Goal: Task Accomplishment & Management: Use online tool/utility

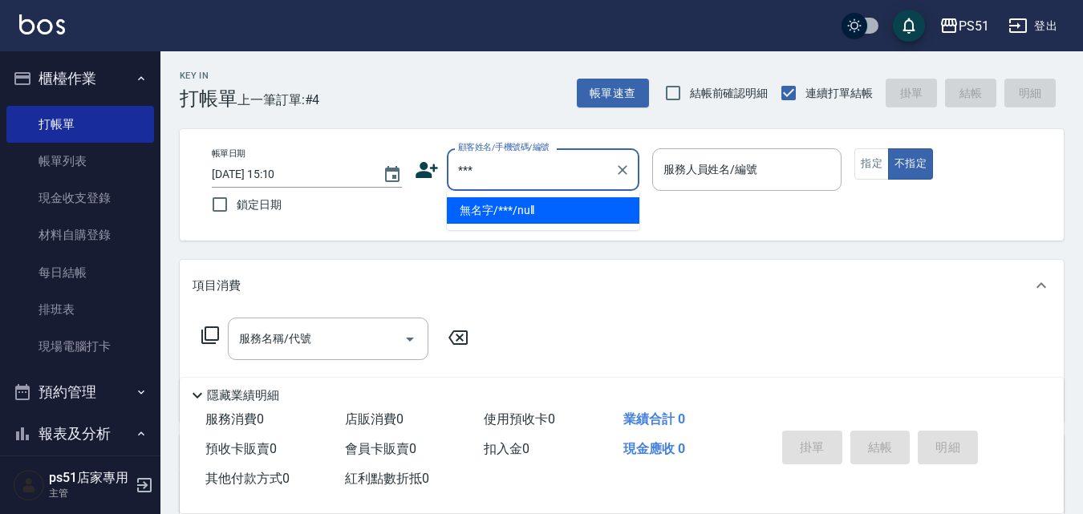
type input "無名字/***/null"
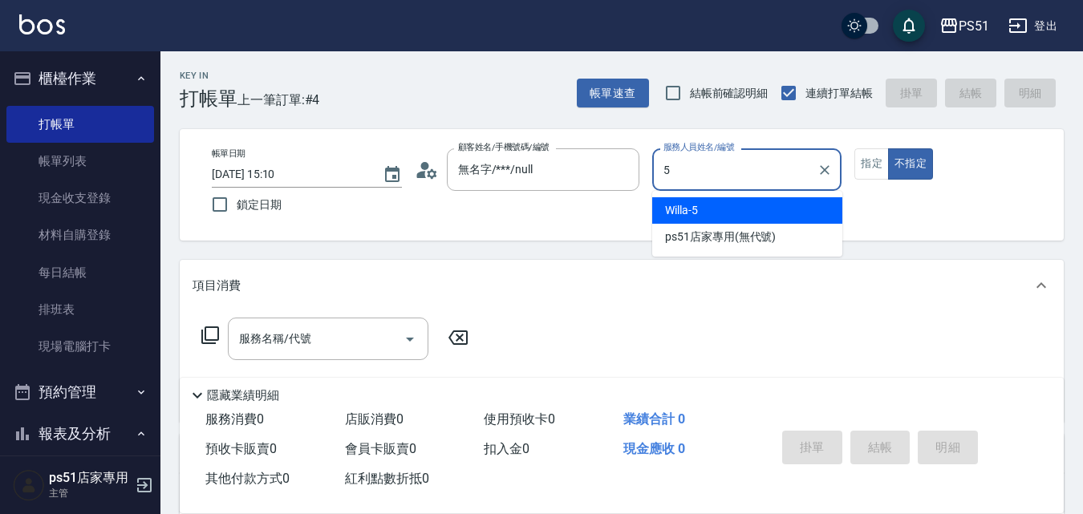
type input "Willa-5"
type button "false"
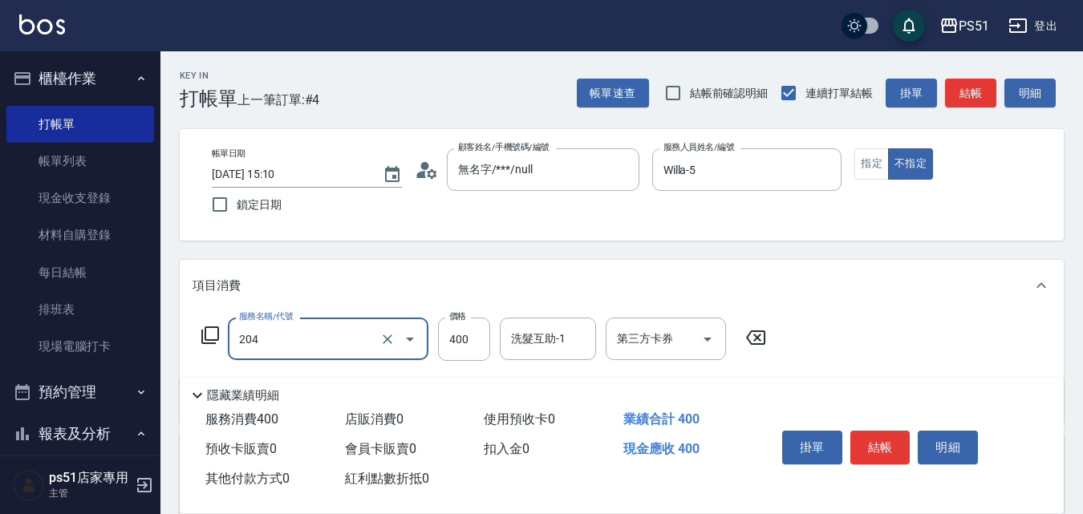
type input "B級洗+剪(204)"
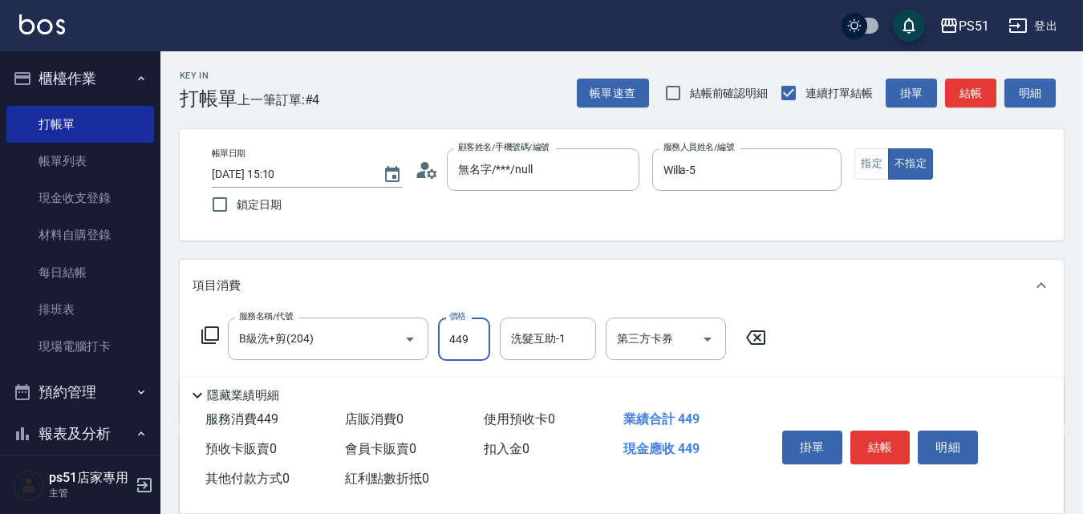
type input "449"
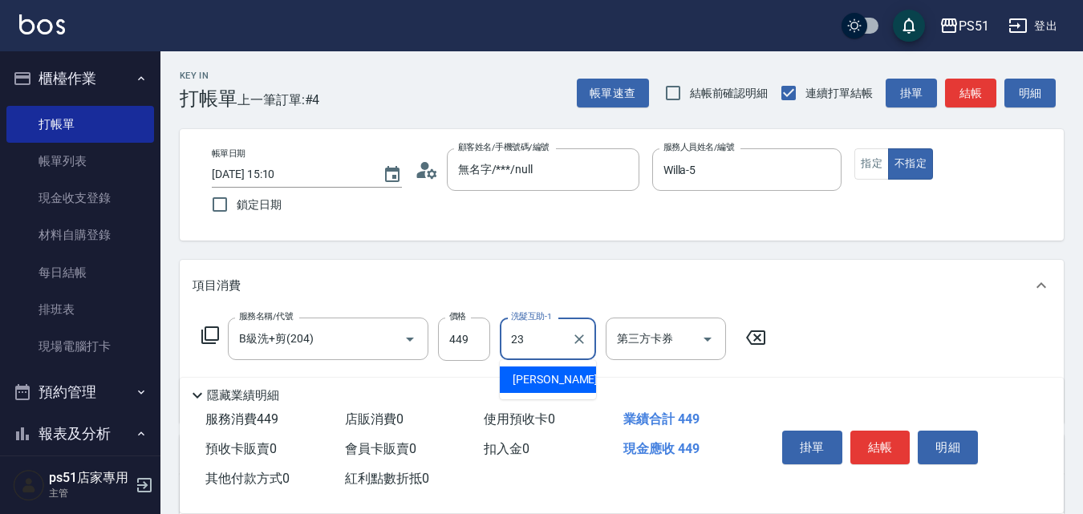
type input "[PERSON_NAME]-23"
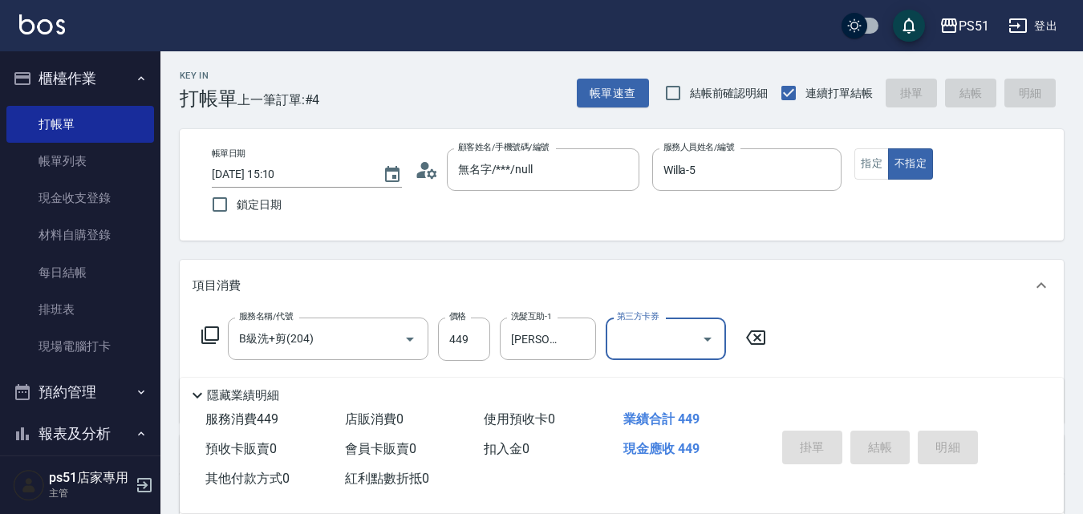
type input "[DATE] 15:44"
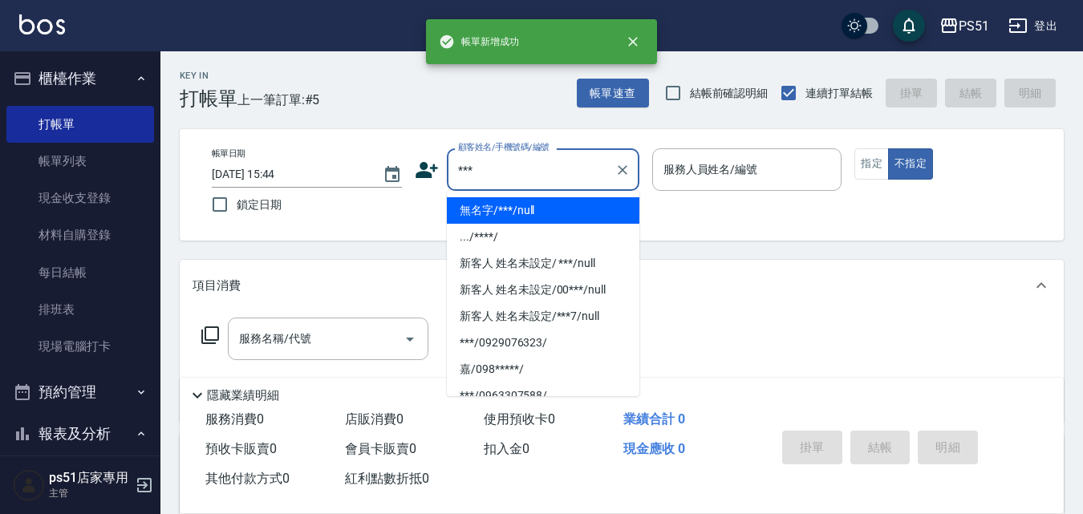
type input "無名字/***/null"
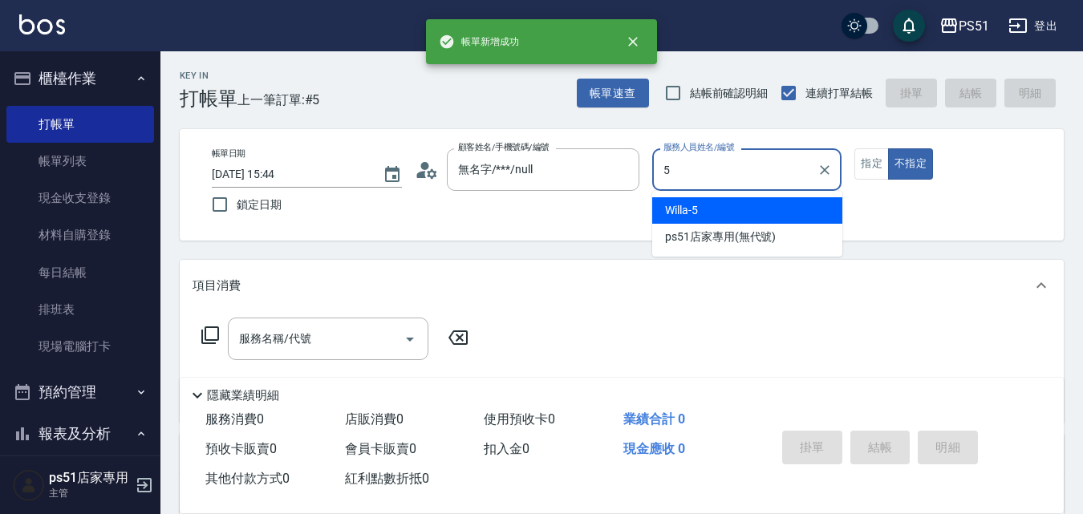
type input "Willa-5"
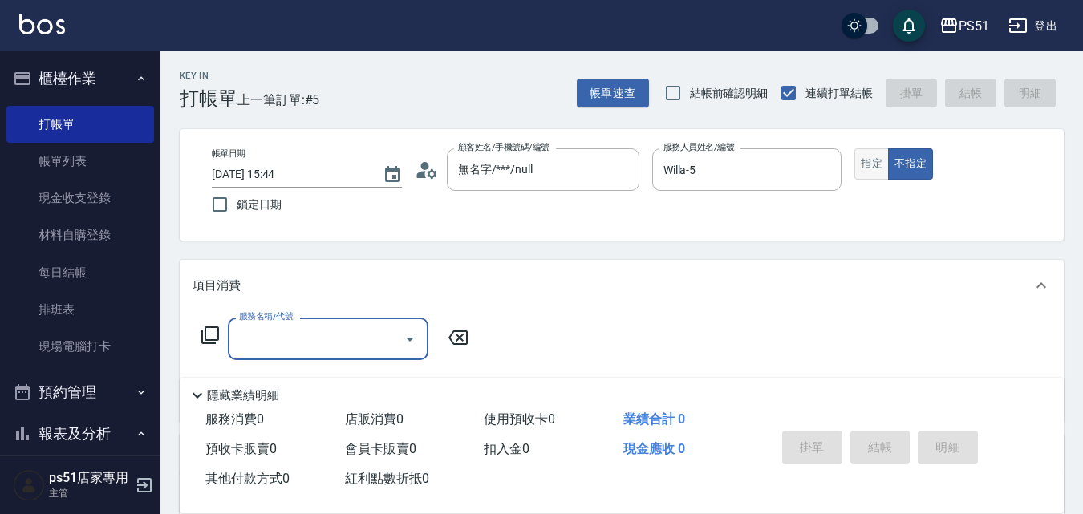
click at [883, 165] on button "指定" at bounding box center [872, 163] width 35 height 31
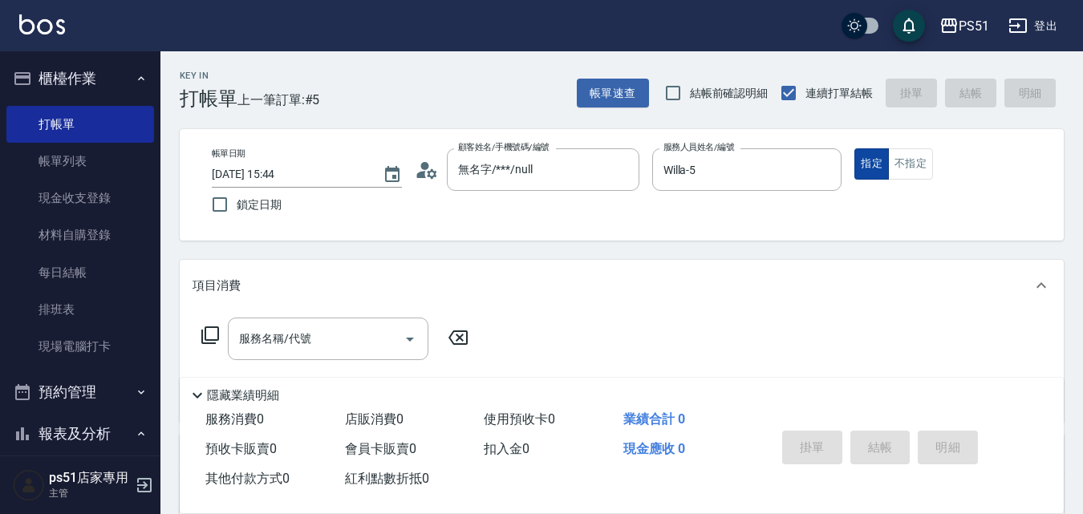
type button "true"
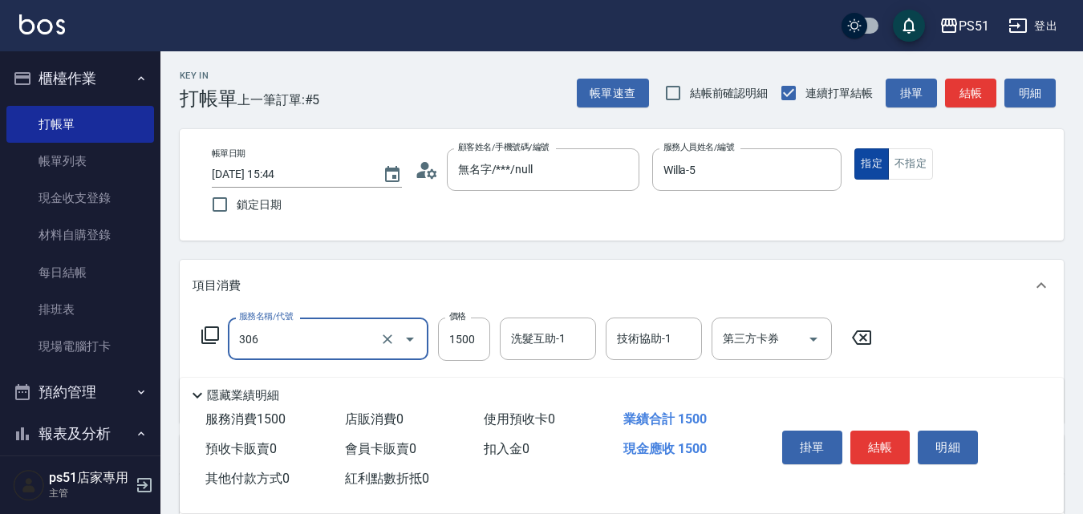
type input "離子燙(306)"
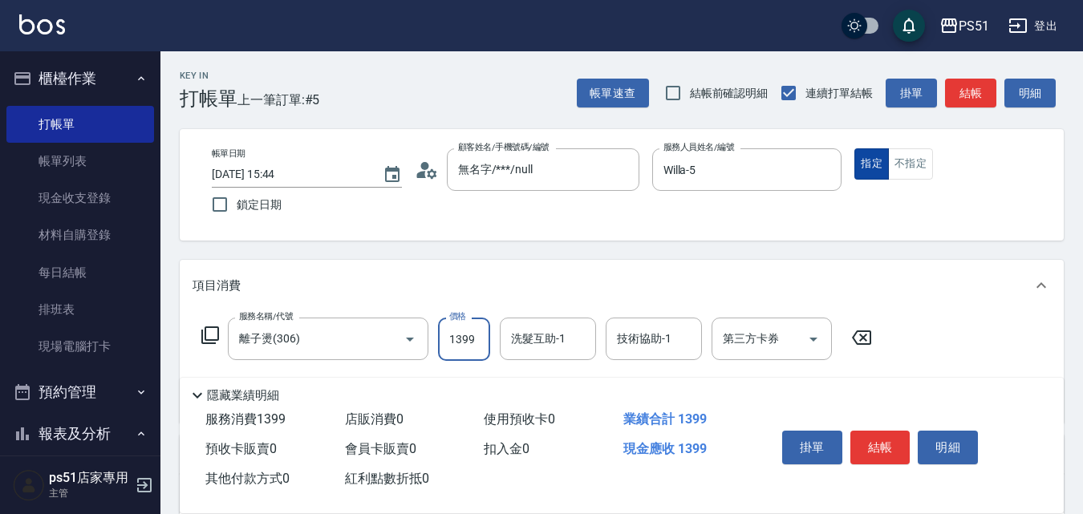
type input "1399"
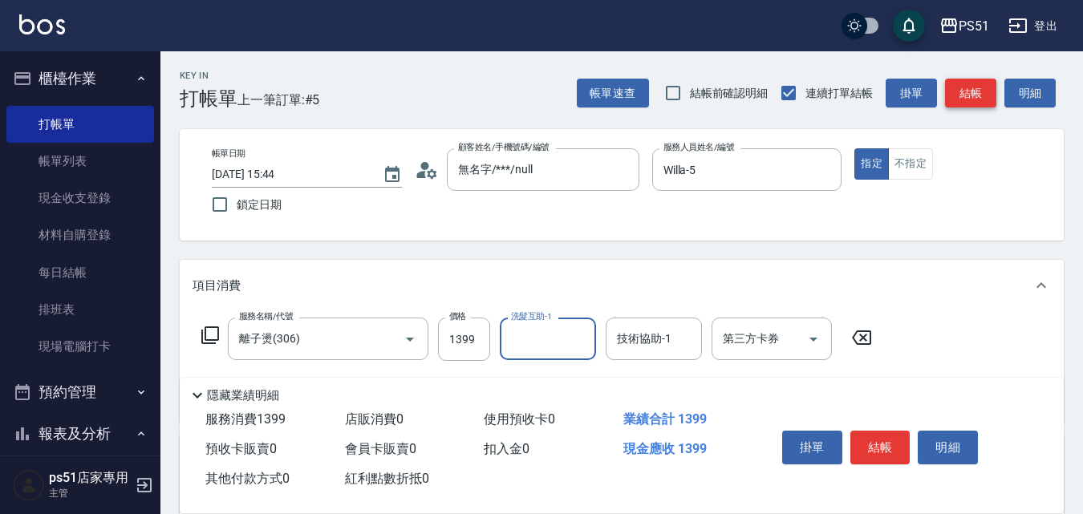
click at [983, 102] on button "結帳" at bounding box center [970, 94] width 51 height 30
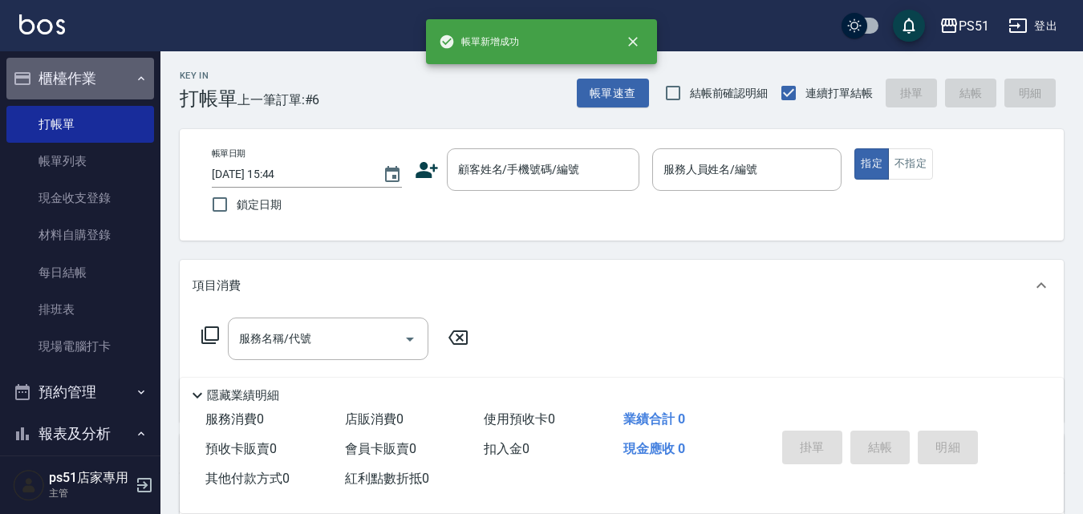
click at [112, 84] on button "櫃檯作業" at bounding box center [80, 79] width 148 height 42
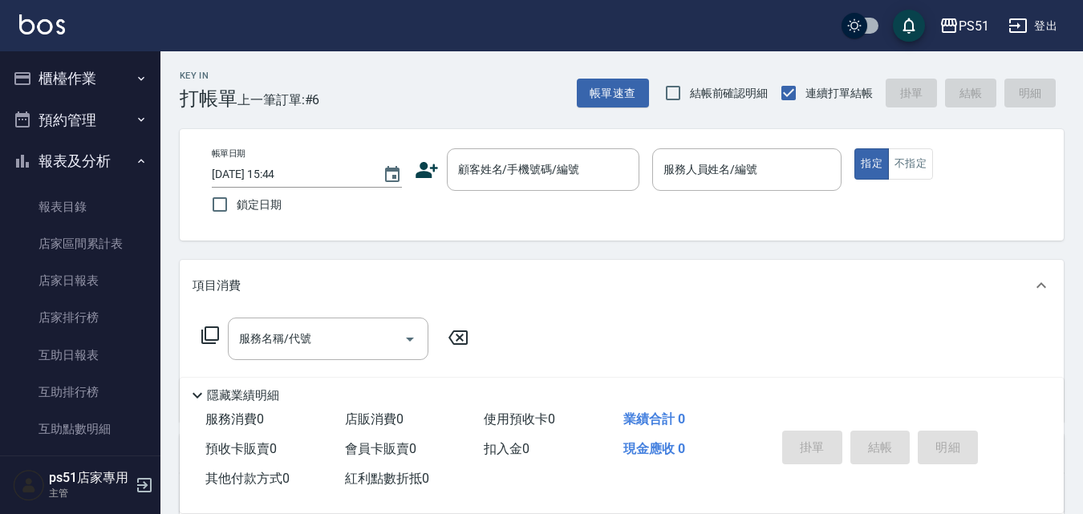
scroll to position [375, 0]
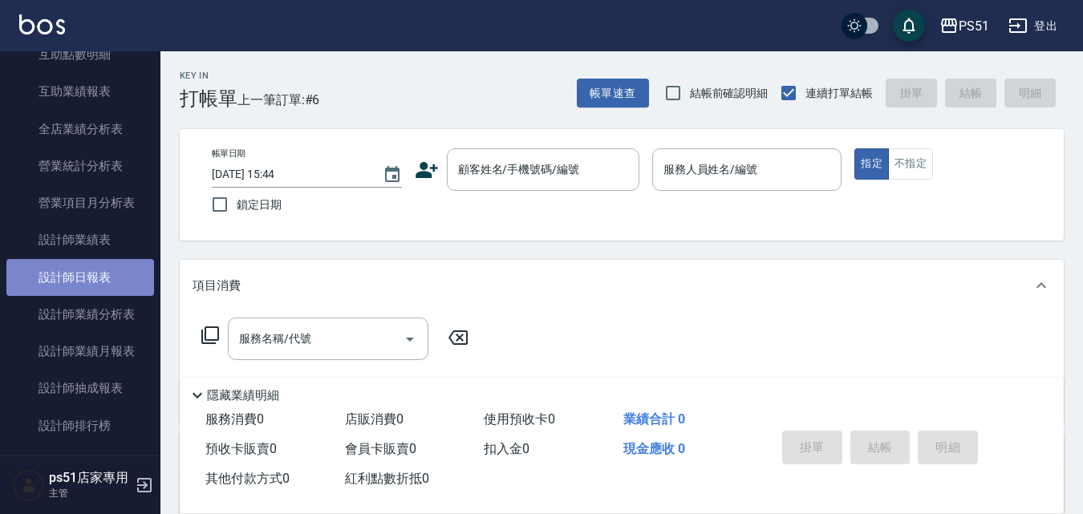
click at [117, 285] on link "設計師日報表" at bounding box center [80, 277] width 148 height 37
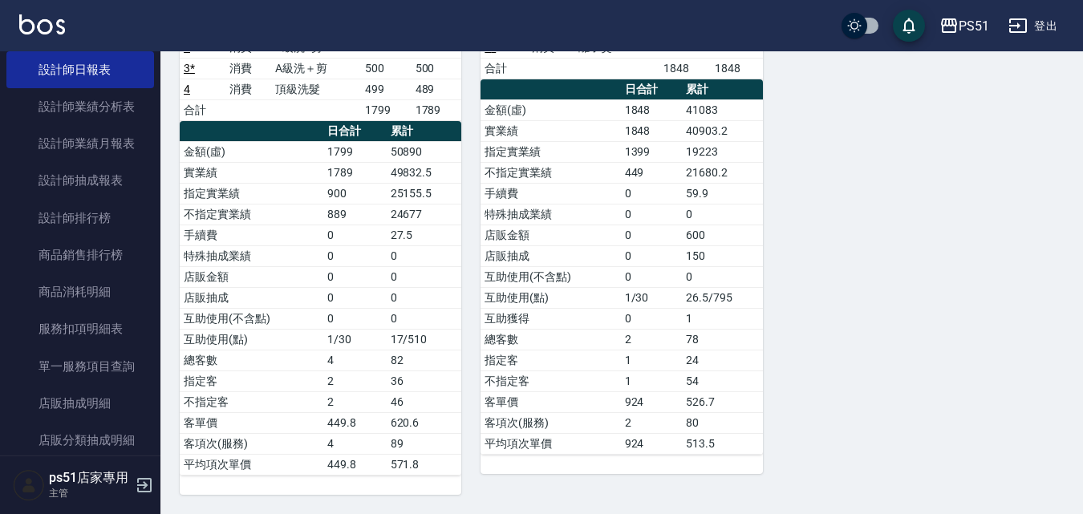
scroll to position [512, 0]
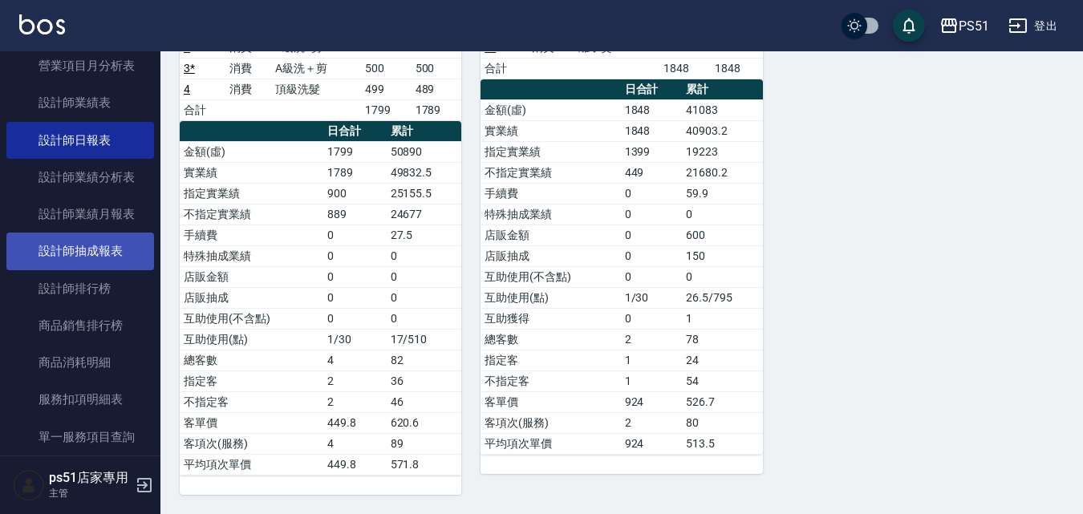
click at [104, 254] on link "設計師抽成報表" at bounding box center [80, 251] width 148 height 37
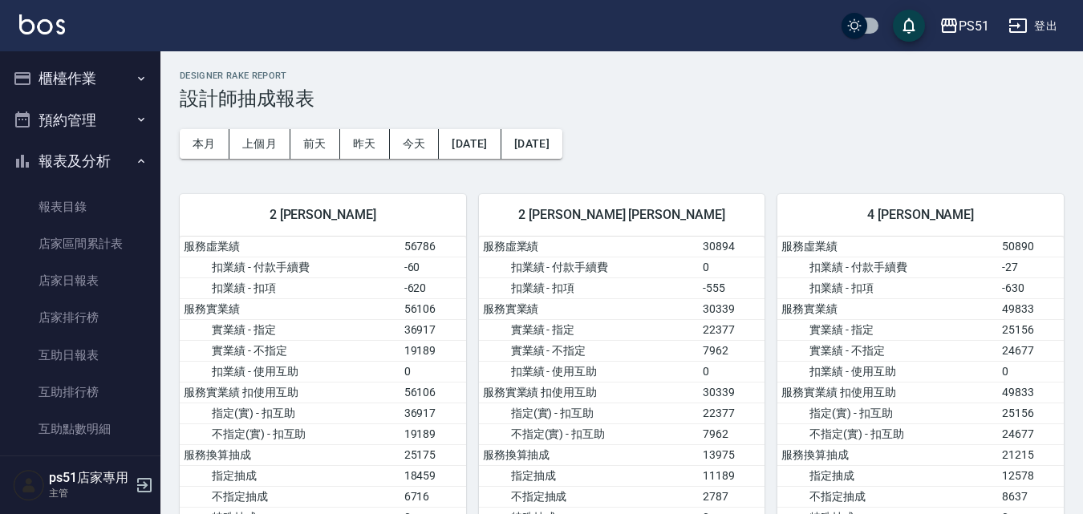
click at [79, 90] on button "櫃檯作業" at bounding box center [80, 79] width 148 height 42
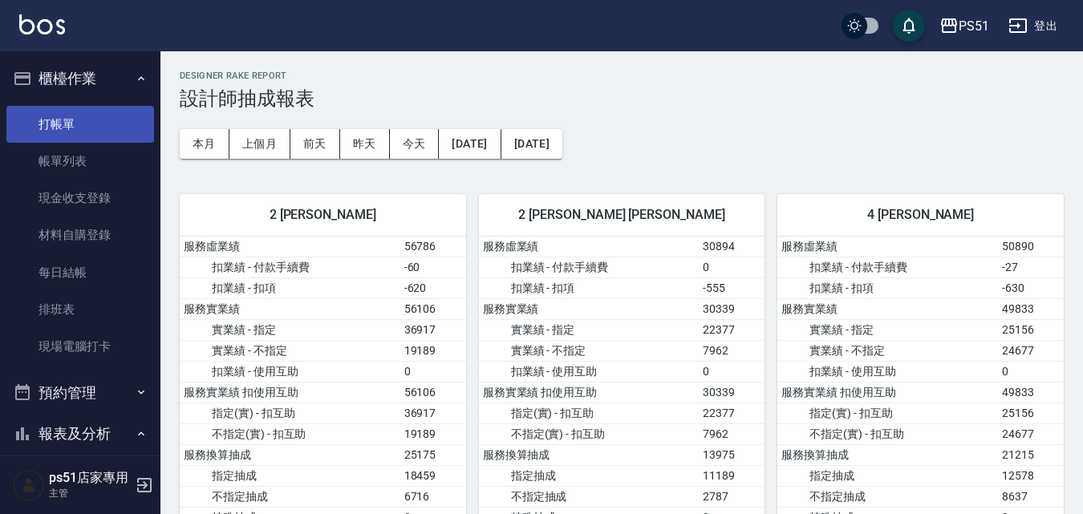
click at [83, 140] on link "打帳單" at bounding box center [80, 124] width 148 height 37
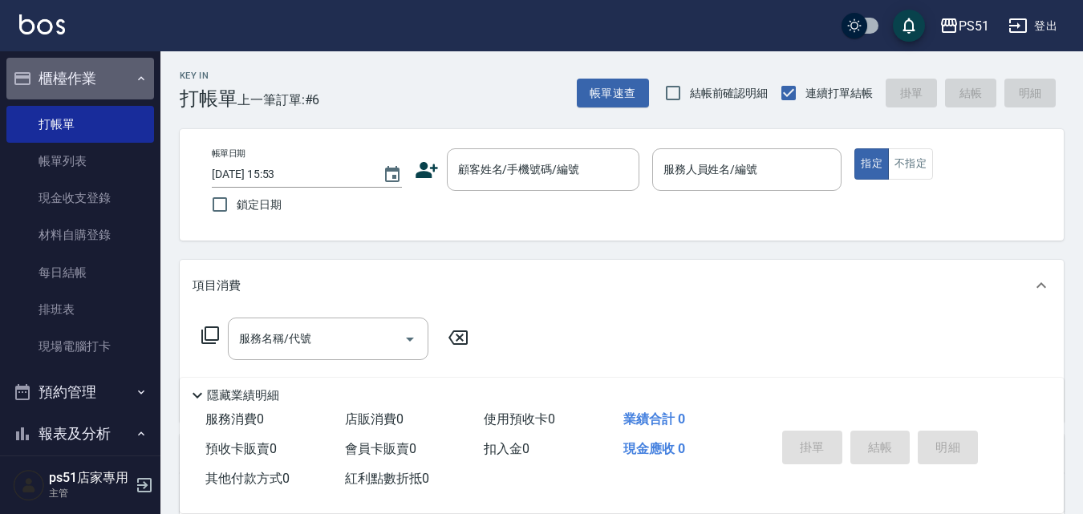
click at [86, 81] on button "櫃檯作業" at bounding box center [80, 79] width 148 height 42
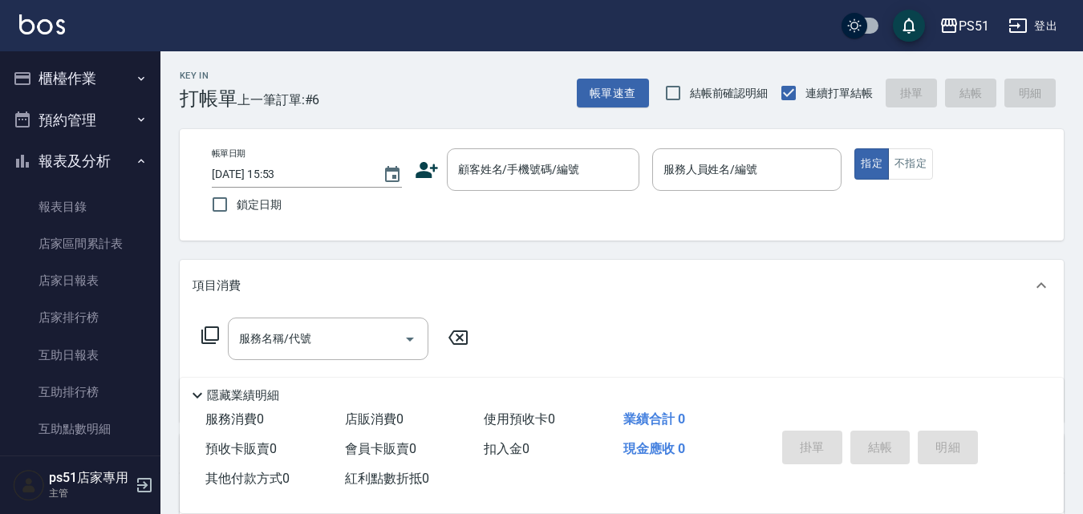
click at [59, 155] on button "報表及分析" at bounding box center [80, 161] width 148 height 42
